Goal: Navigation & Orientation: Go to known website

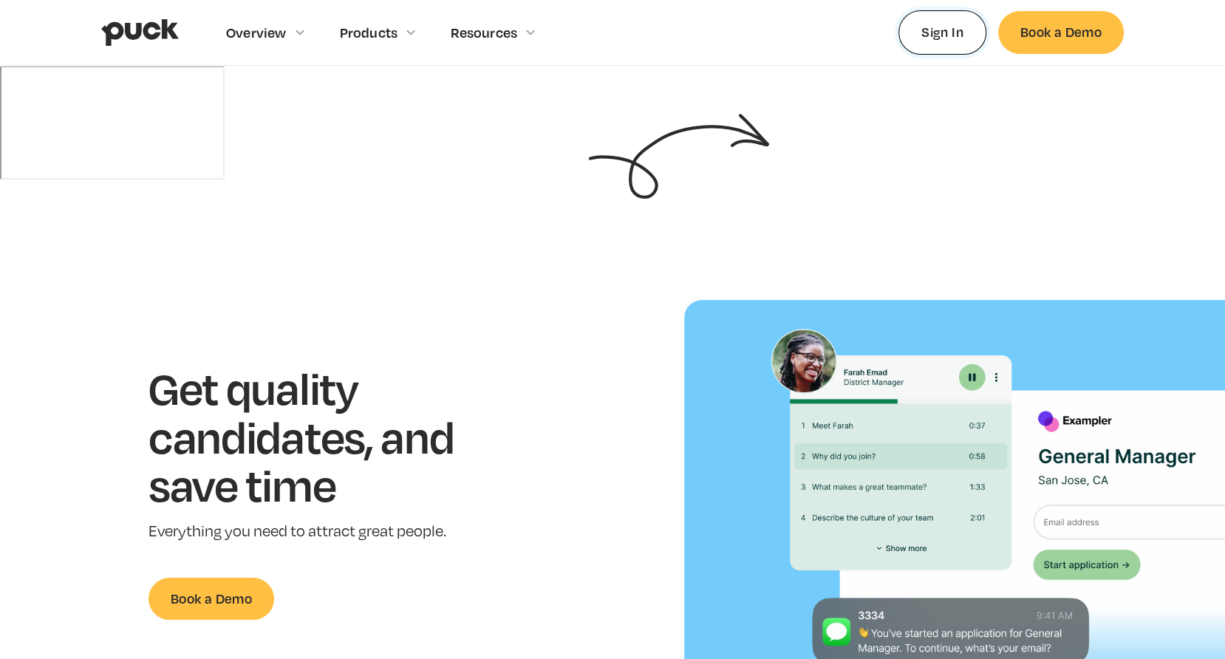
click at [955, 30] on link "Sign In" at bounding box center [942, 32] width 88 height 44
